Goal: Find specific page/section: Find specific page/section

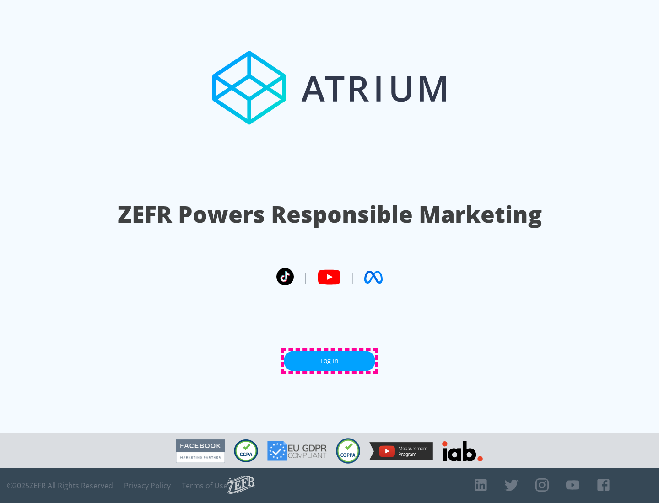
click at [329, 361] on link "Log In" at bounding box center [329, 361] width 91 height 21
